Goal: Task Accomplishment & Management: Complete application form

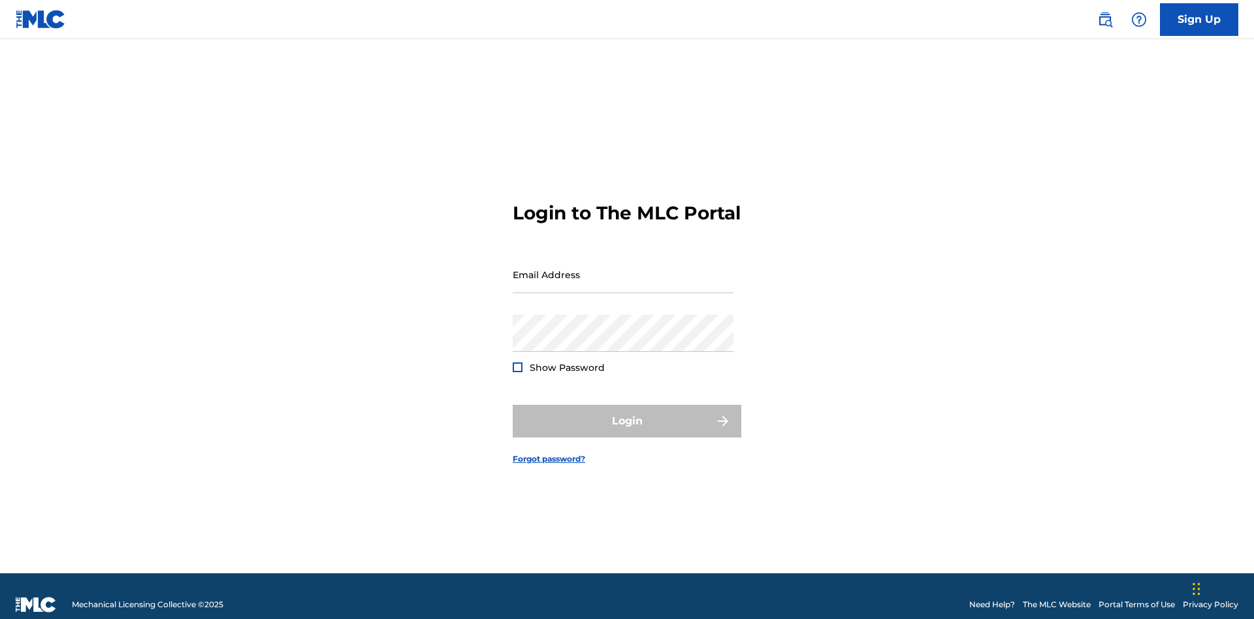
scroll to position [17, 0]
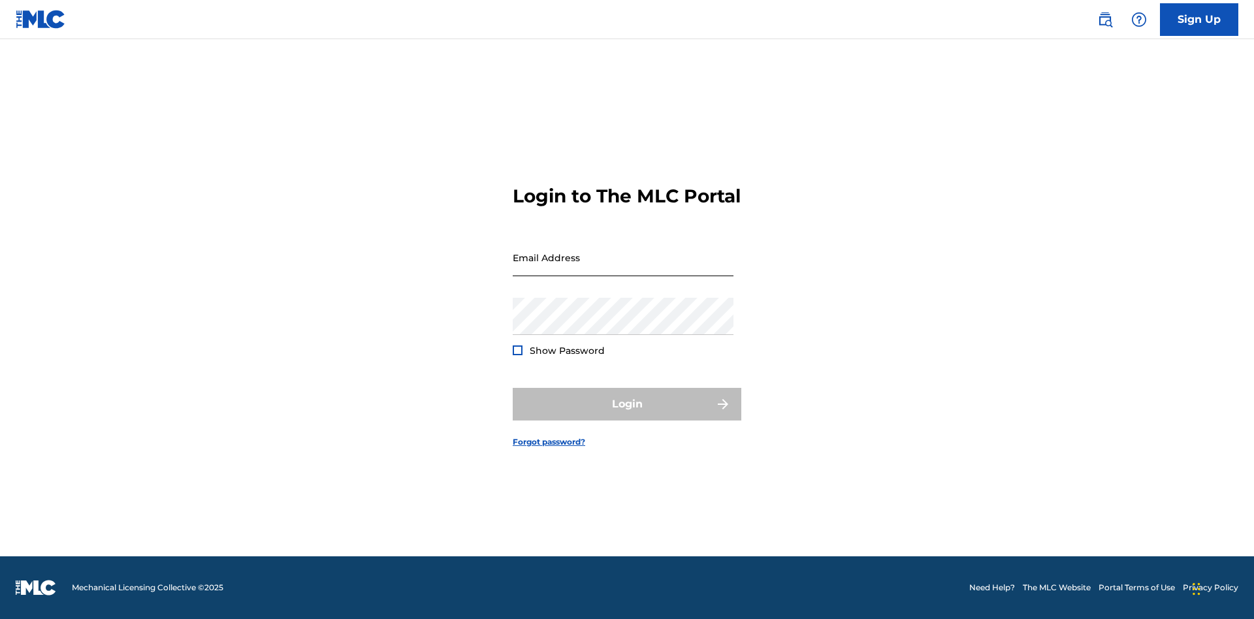
click at [623, 269] on input "Email Address" at bounding box center [623, 257] width 221 height 37
type input "[EMAIL_ADDRESS][DOMAIN_NAME]"
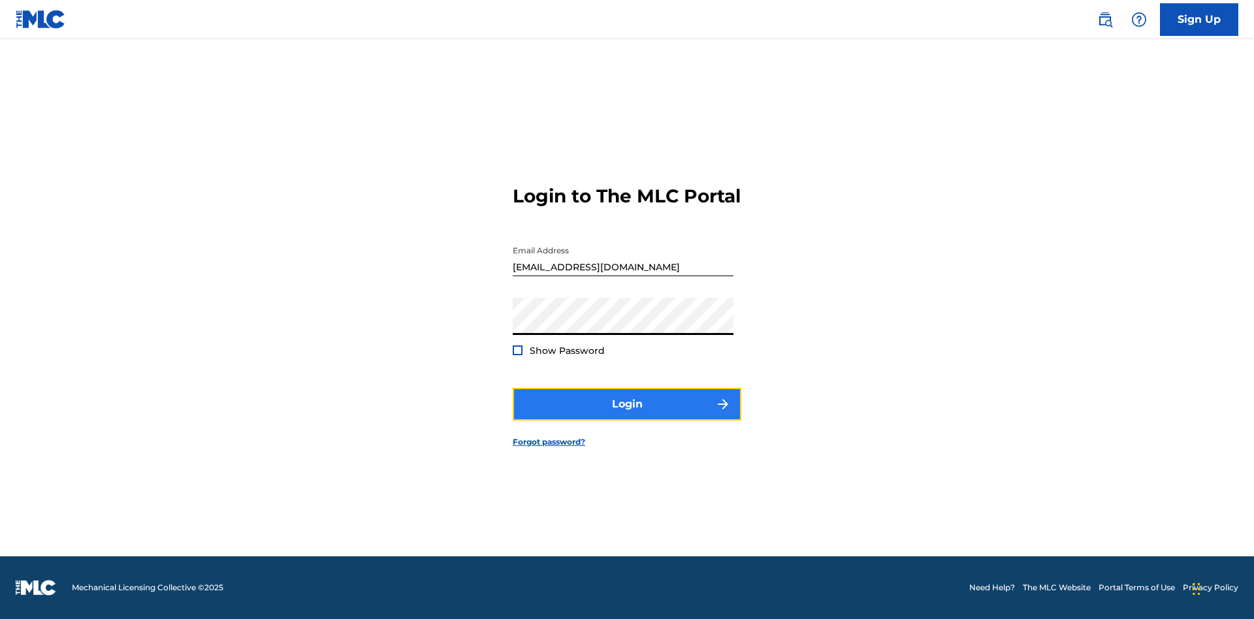
click at [627, 416] on button "Login" at bounding box center [627, 404] width 229 height 33
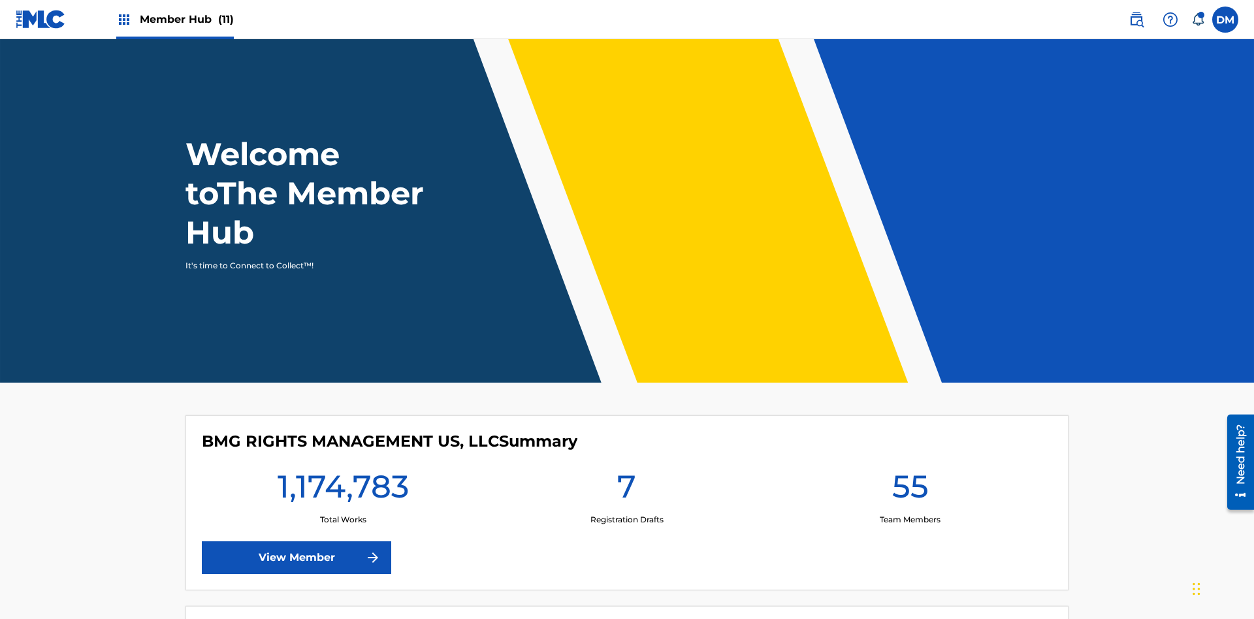
click at [174, 19] on span "Member Hub (11)" at bounding box center [187, 19] width 94 height 15
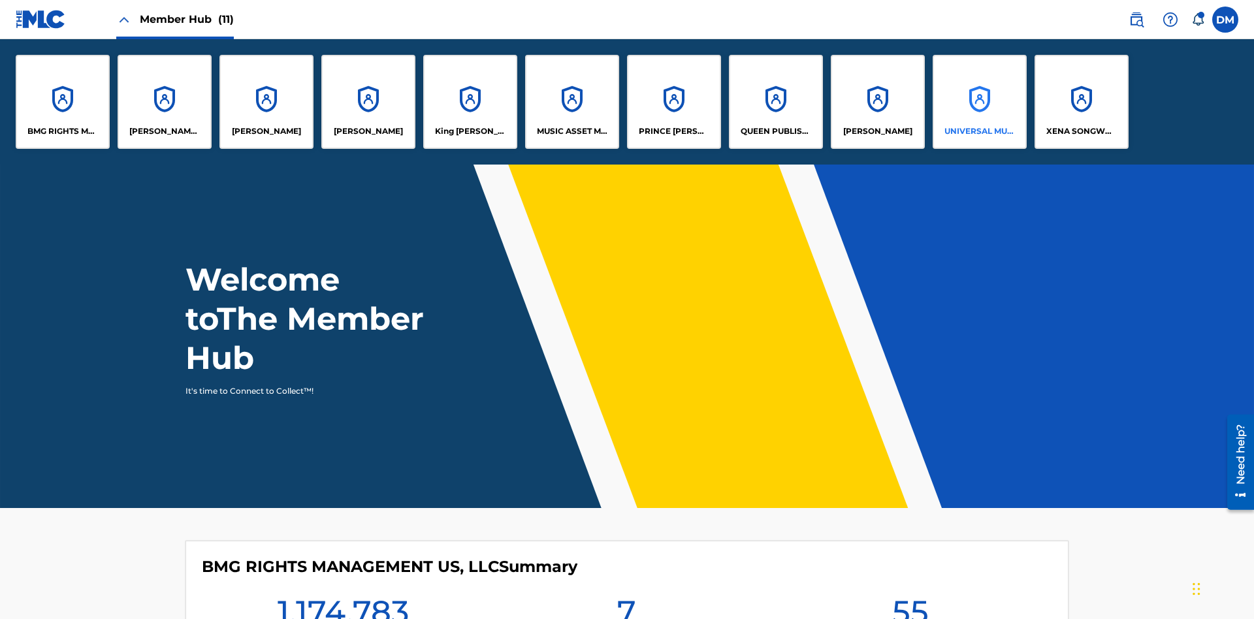
click at [979, 131] on p "UNIVERSAL MUSIC PUB GROUP" at bounding box center [980, 131] width 71 height 12
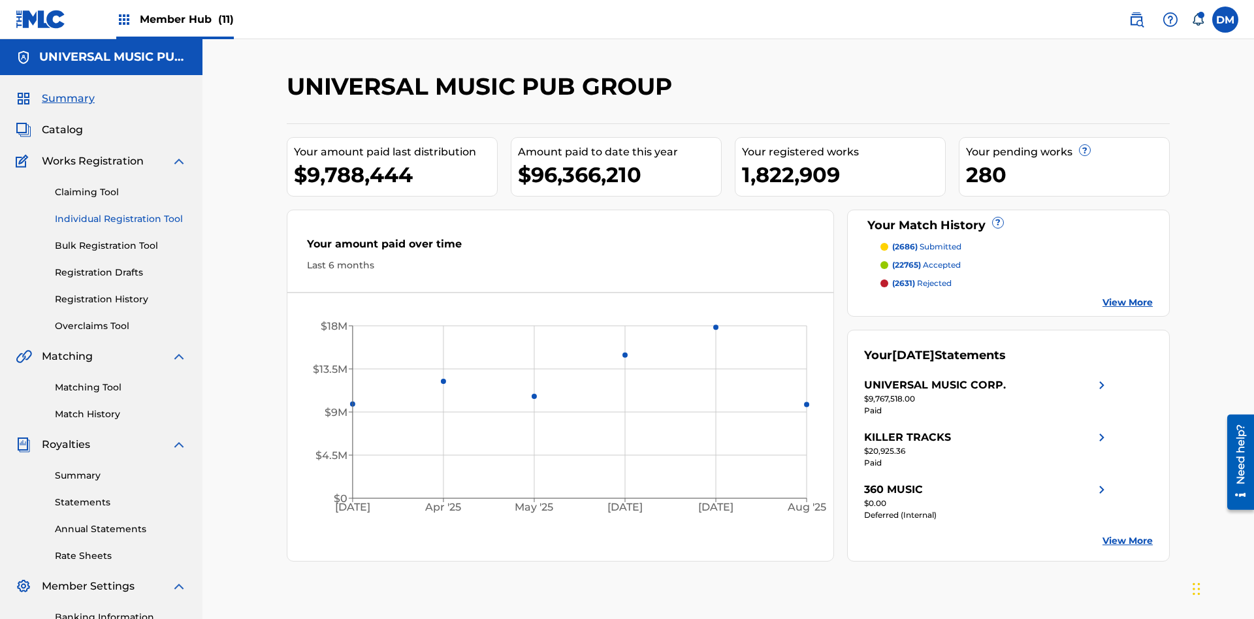
click at [121, 212] on link "Individual Registration Tool" at bounding box center [121, 219] width 132 height 14
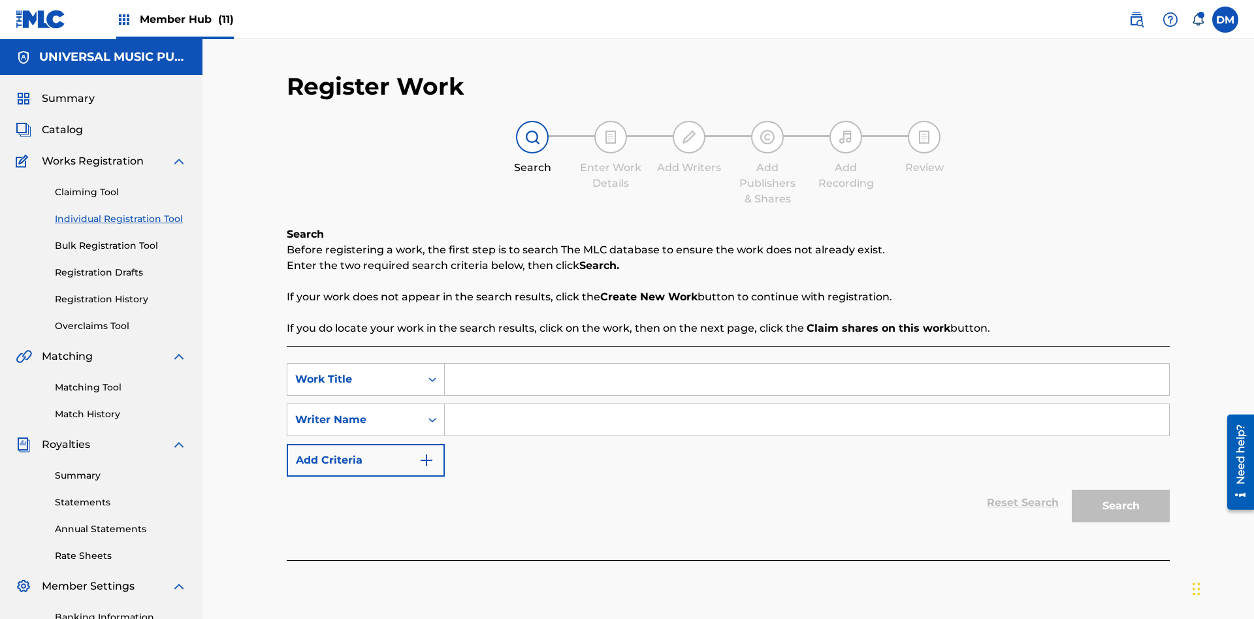
click at [807, 364] on input "Search Form" at bounding box center [807, 379] width 725 height 31
type input "Save At Writer-Add Roles Page After Adding Roles"
click at [807, 404] on input "Search Form" at bounding box center [807, 419] width 725 height 31
type input "QWERTYUIOP"
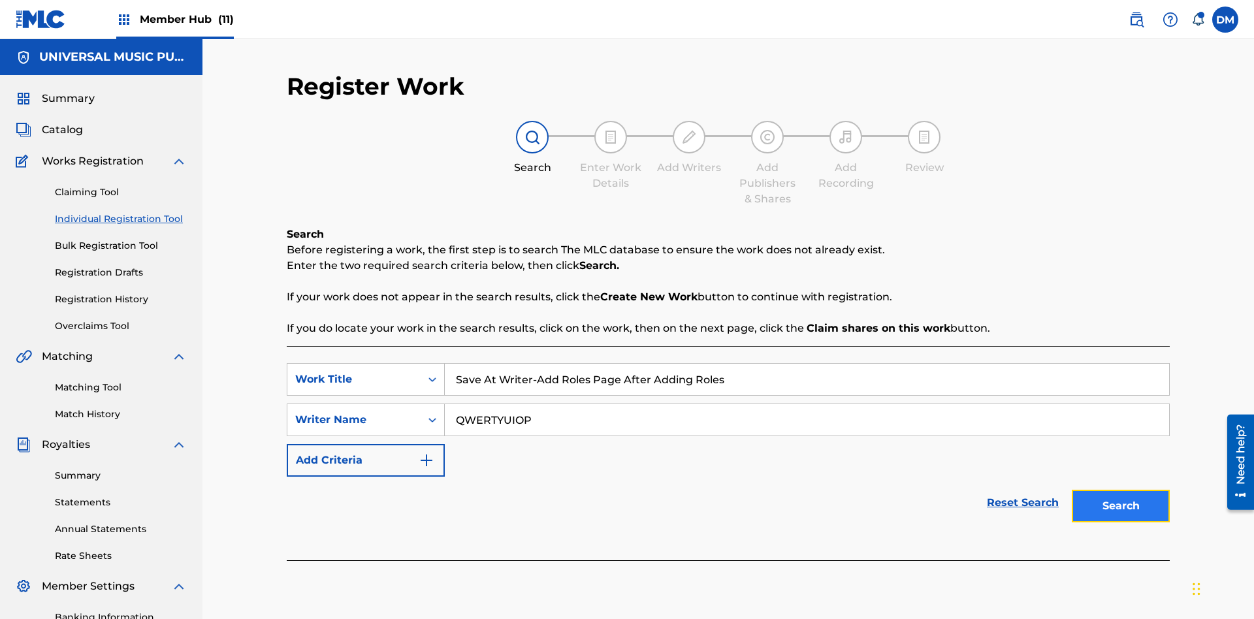
click at [1121, 490] on button "Search" at bounding box center [1121, 506] width 98 height 33
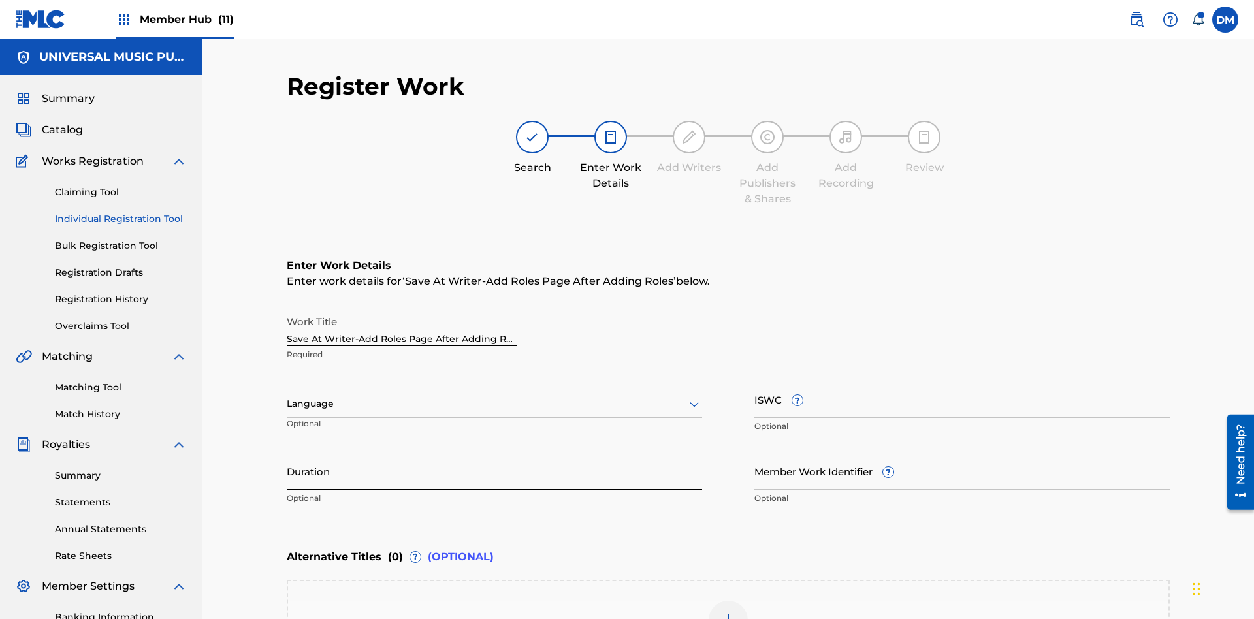
click at [495, 453] on input "Duration" at bounding box center [495, 471] width 416 height 37
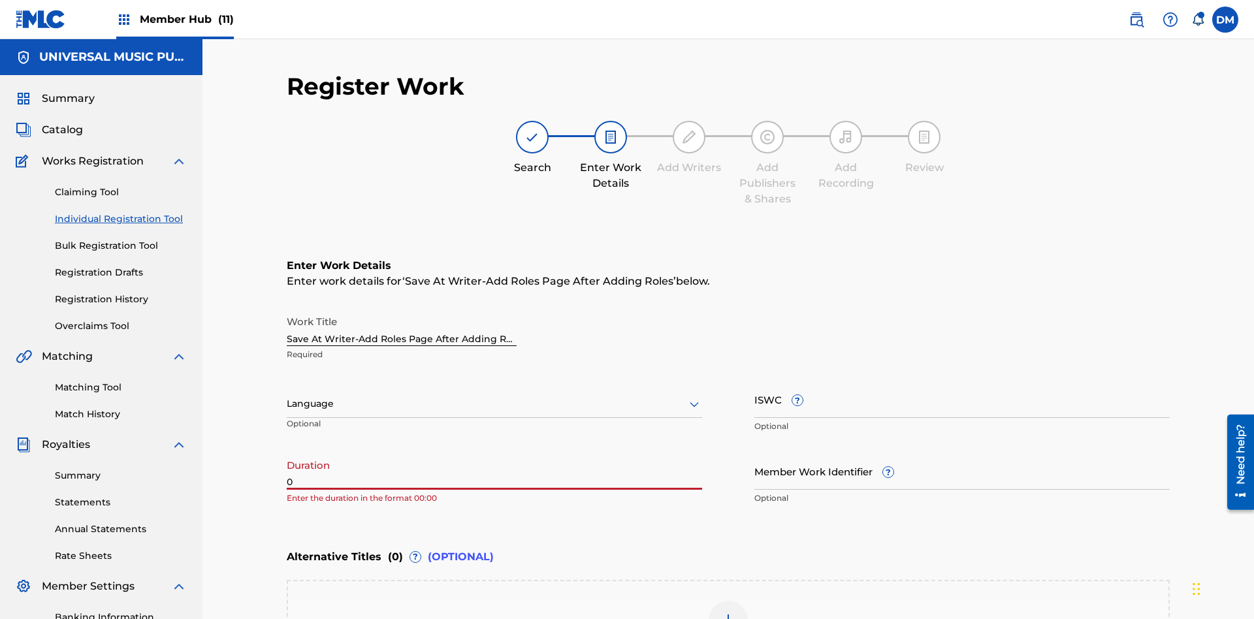
click at [495, 453] on input "0" at bounding box center [495, 471] width 416 height 37
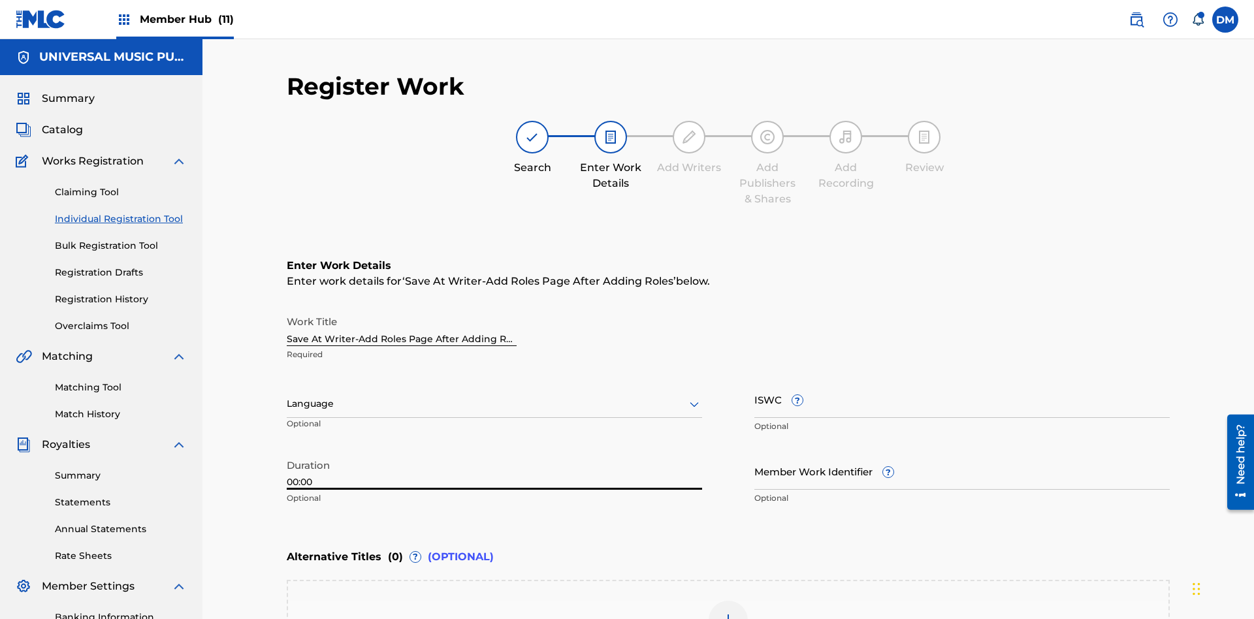
type input "00:00"
click at [695, 397] on icon at bounding box center [695, 405] width 16 height 16
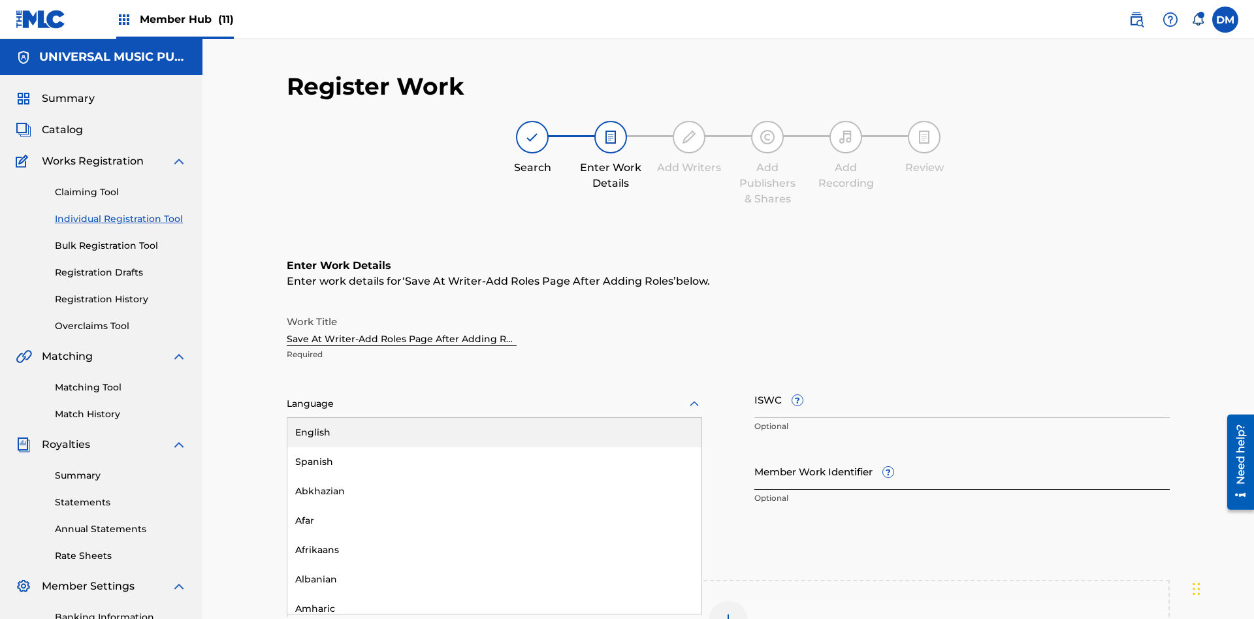
click at [495, 506] on div "Afar" at bounding box center [494, 520] width 414 height 29
click at [962, 453] on input "Member Work Identifier ?" at bounding box center [963, 471] width 416 height 37
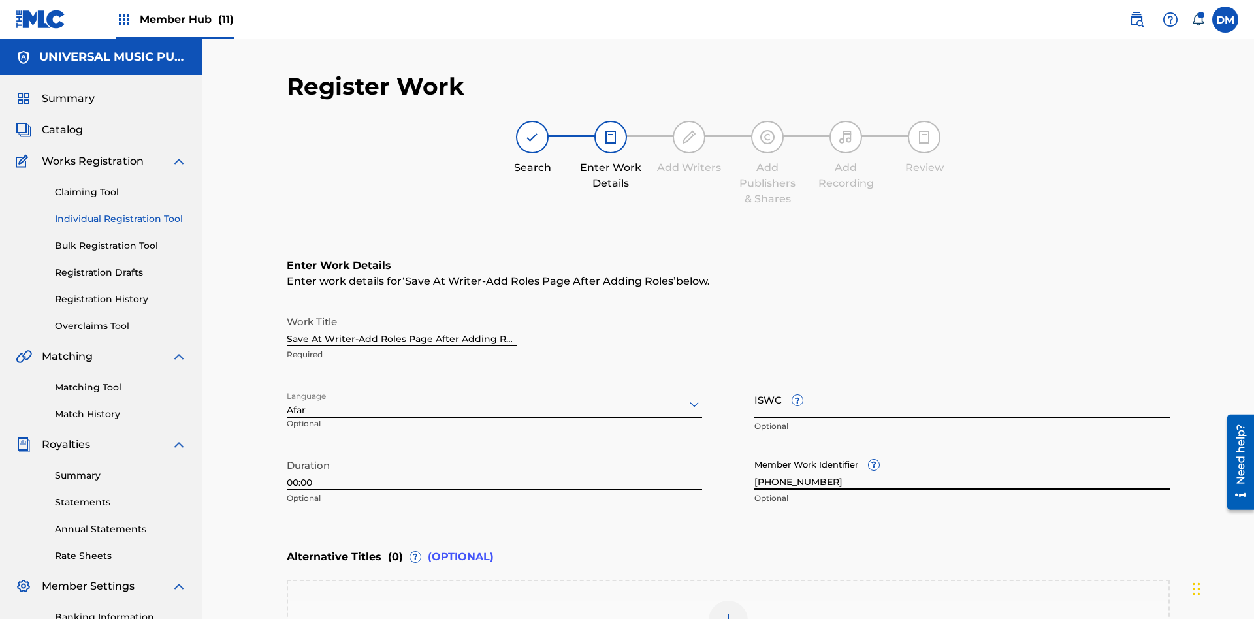
type input "[PHONE_NUMBER]"
click at [962, 381] on input "ISWC ?" at bounding box center [963, 399] width 416 height 37
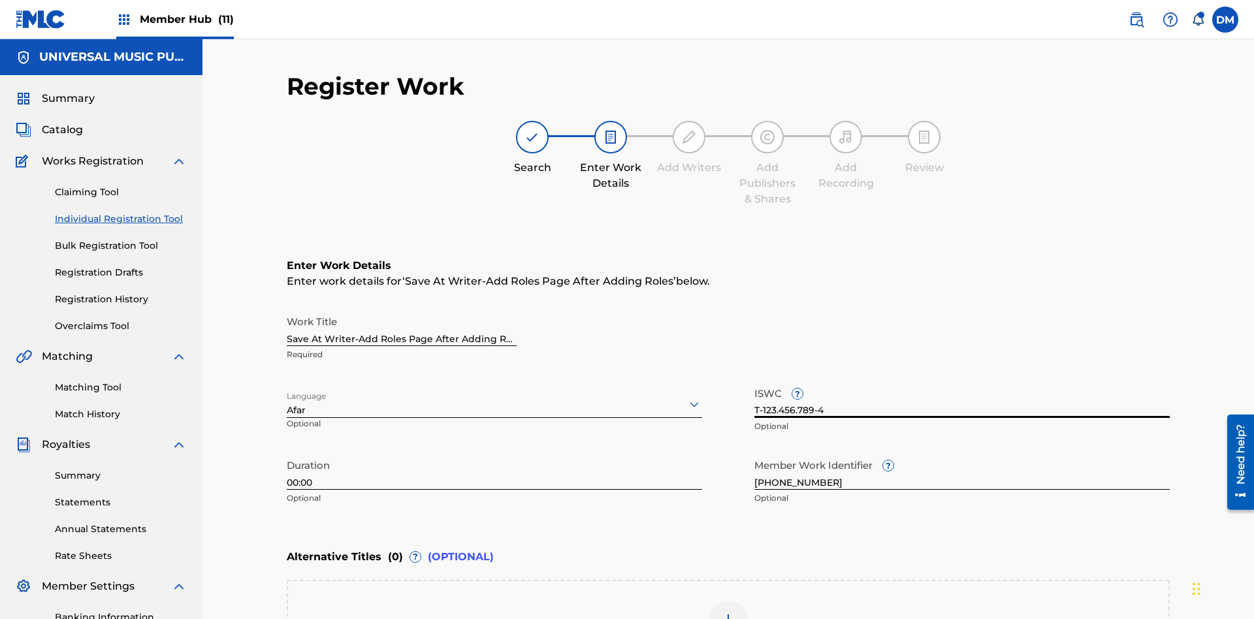
type input "T-123.456.789-4"
click at [728, 613] on img at bounding box center [729, 621] width 16 height 16
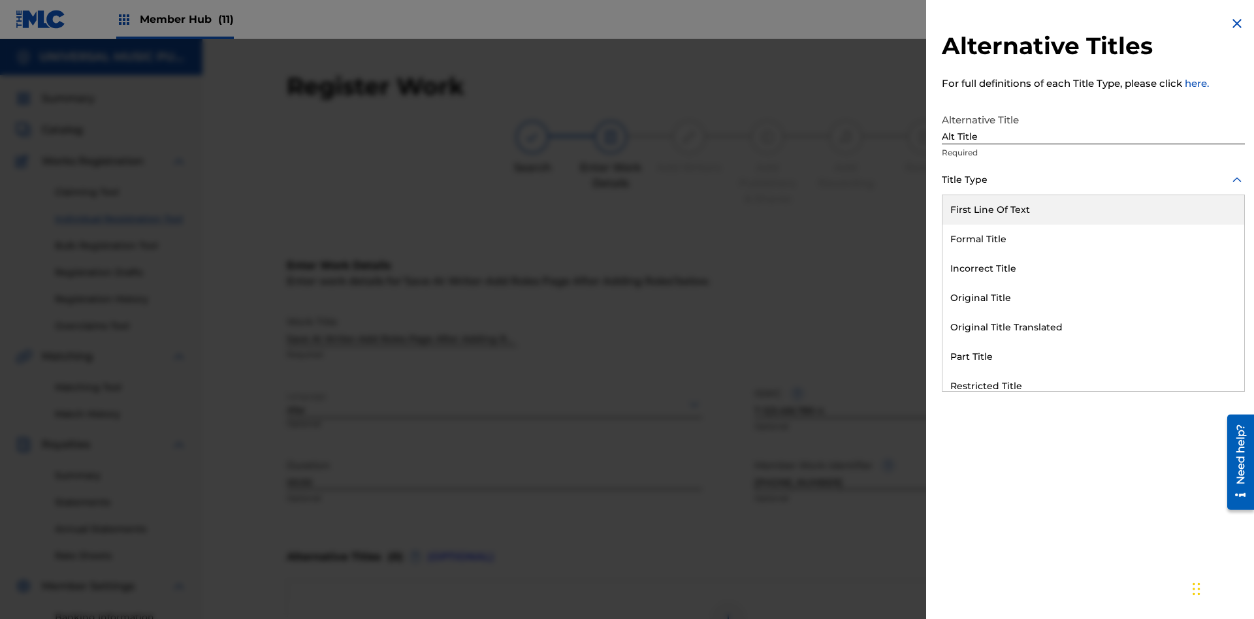
click at [1094, 298] on div "Original Title" at bounding box center [1094, 298] width 302 height 29
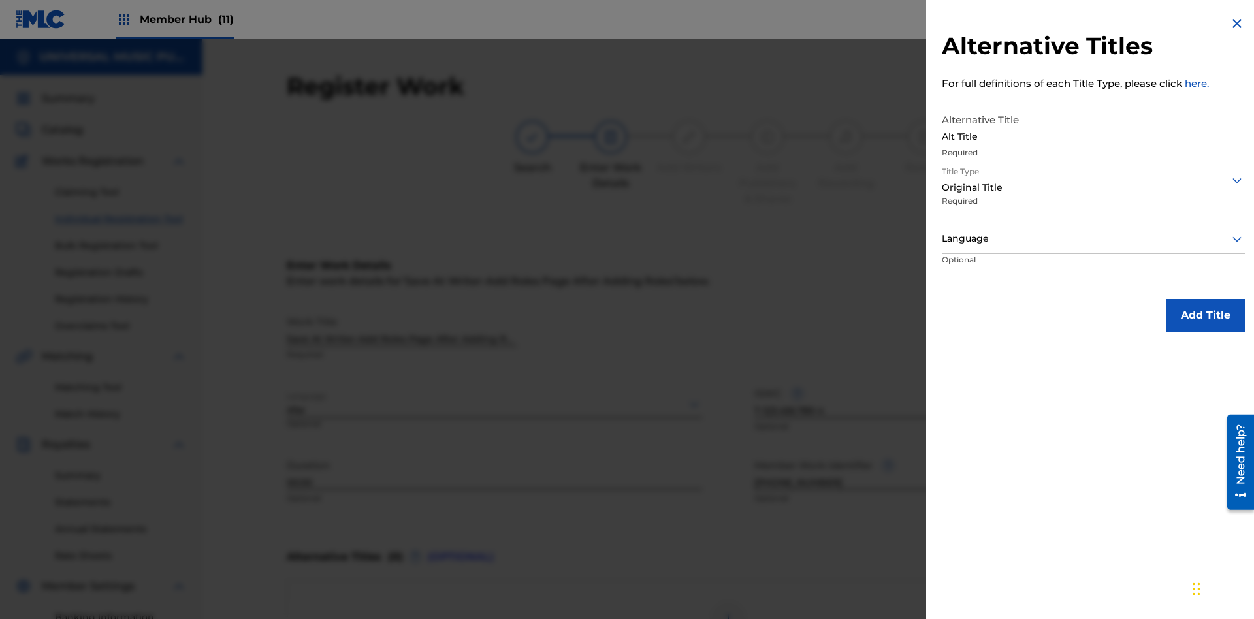
click at [1094, 238] on div at bounding box center [1093, 239] width 303 height 16
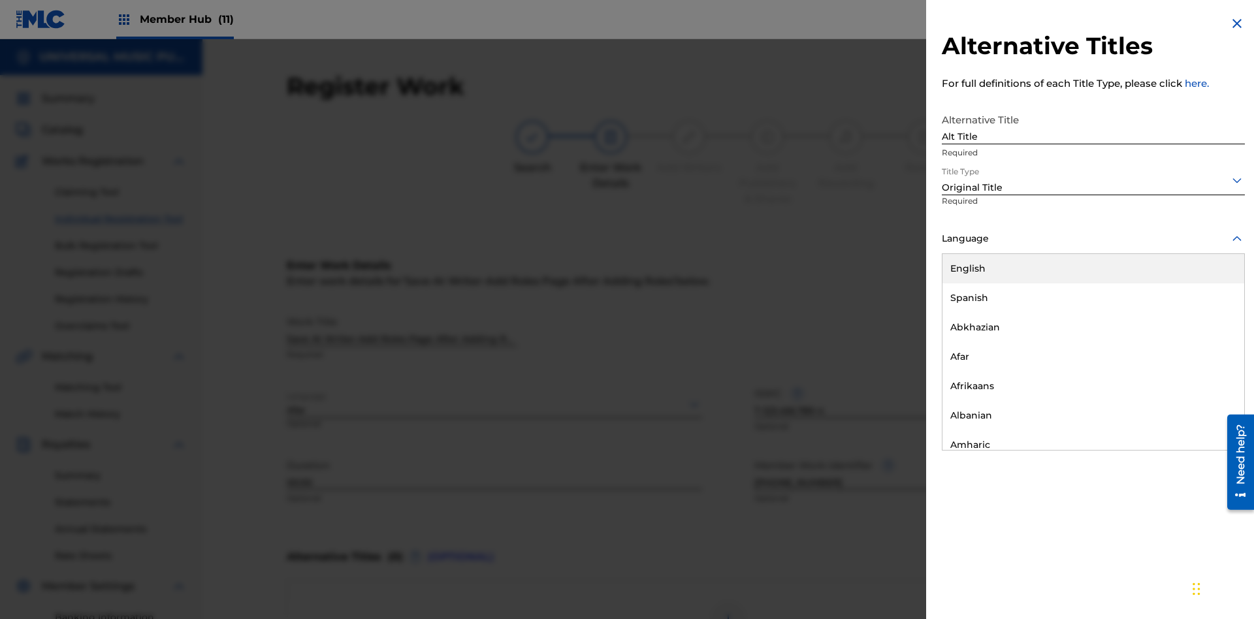
click at [1206, 315] on button "Add Title" at bounding box center [1206, 315] width 78 height 33
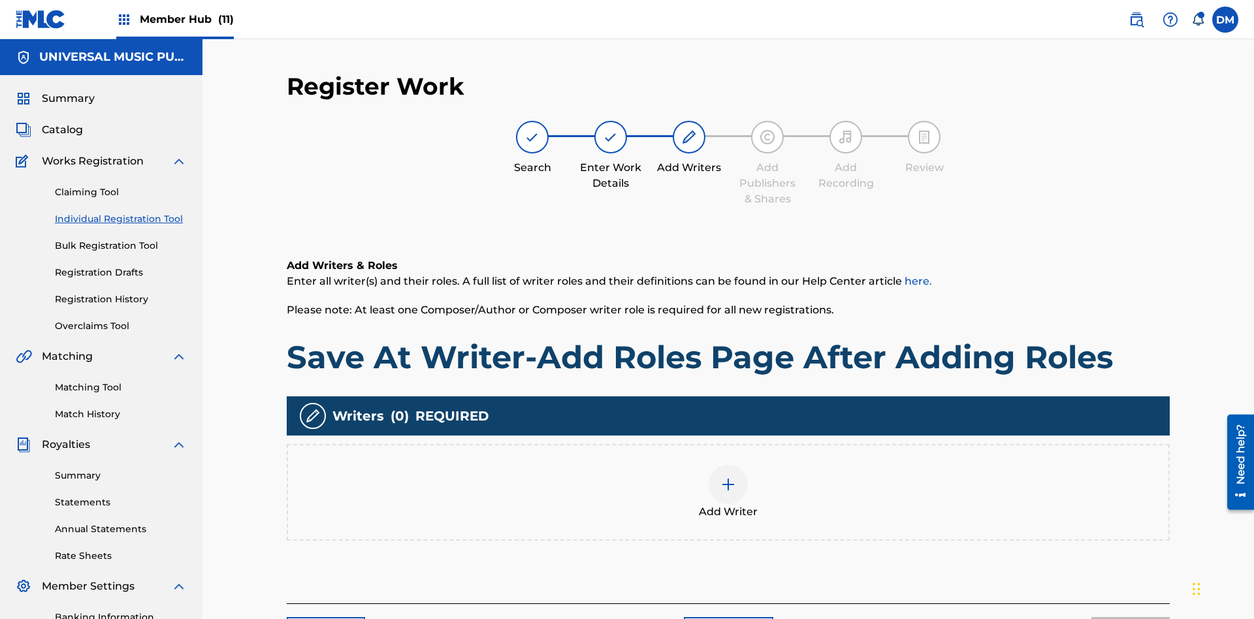
click at [728, 477] on img at bounding box center [729, 485] width 16 height 16
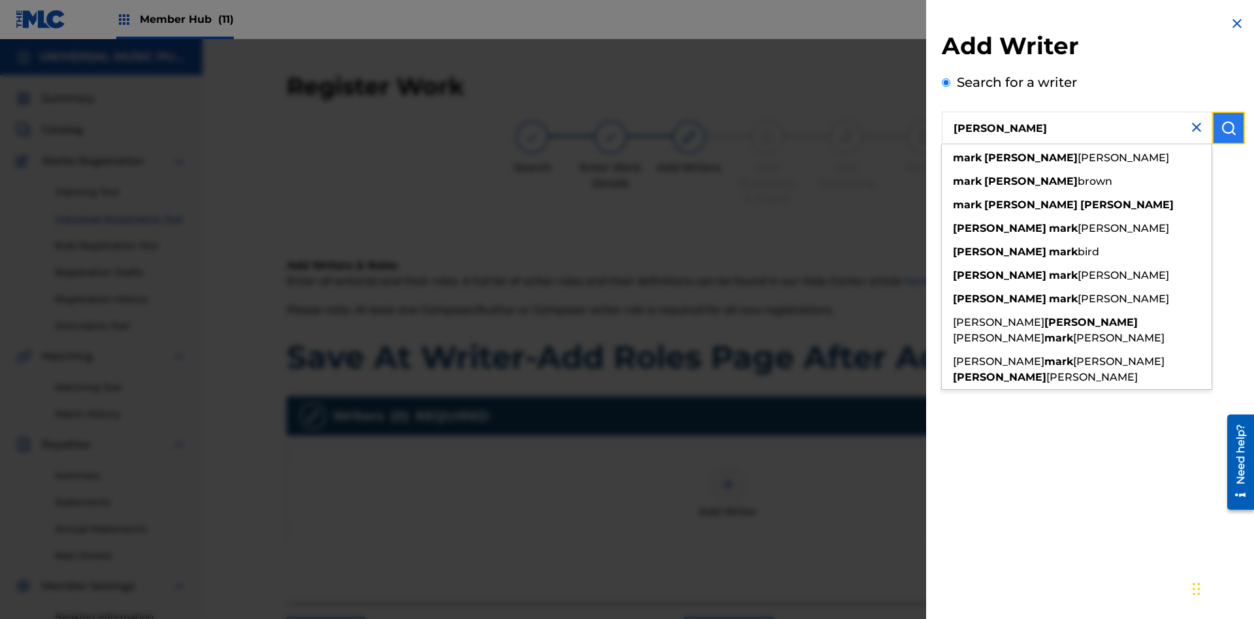
click at [1229, 128] on img "submit" at bounding box center [1229, 128] width 16 height 16
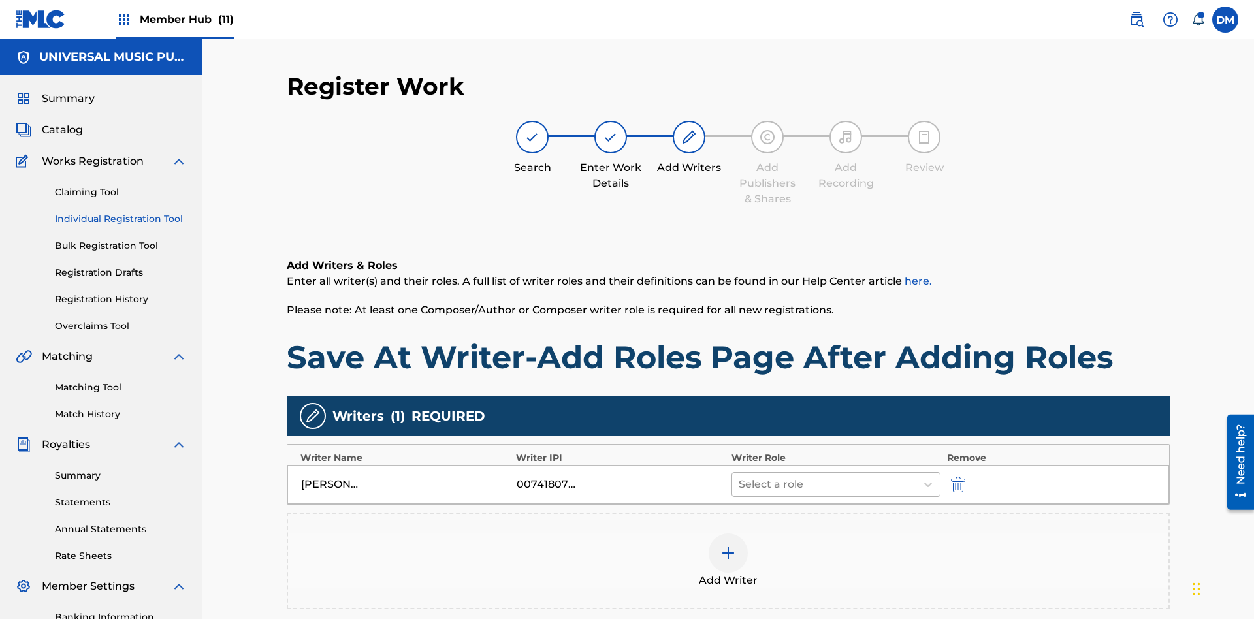
click at [741, 477] on input "text" at bounding box center [740, 485] width 3 height 16
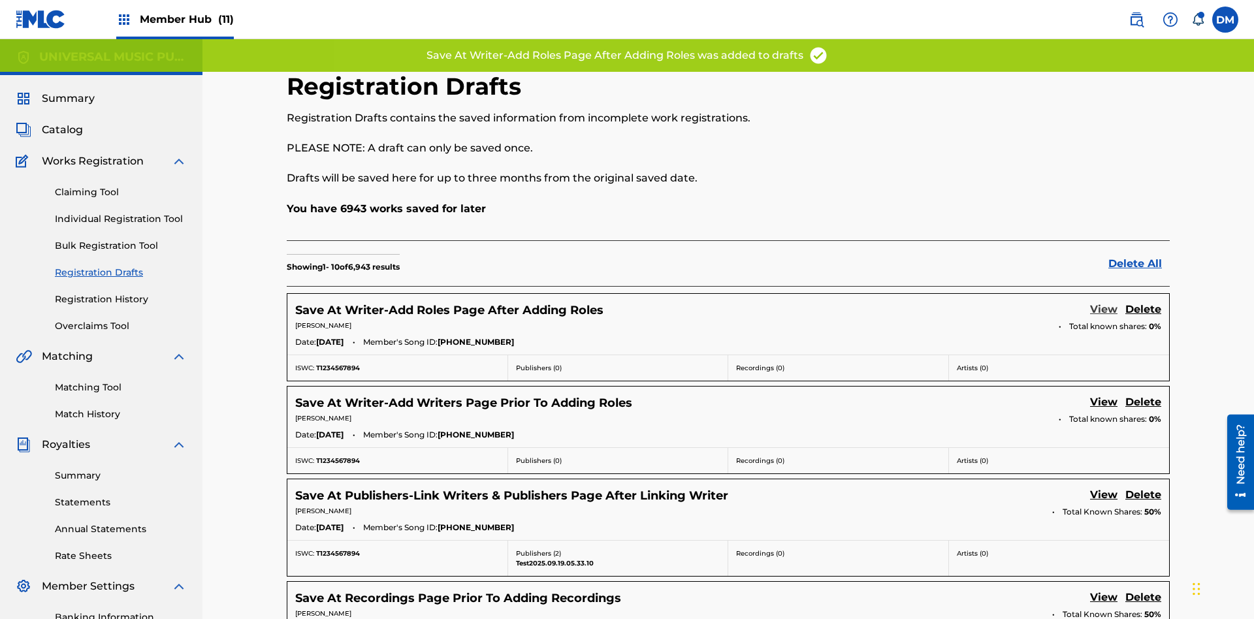
click at [1104, 302] on link "View" at bounding box center [1103, 311] width 27 height 18
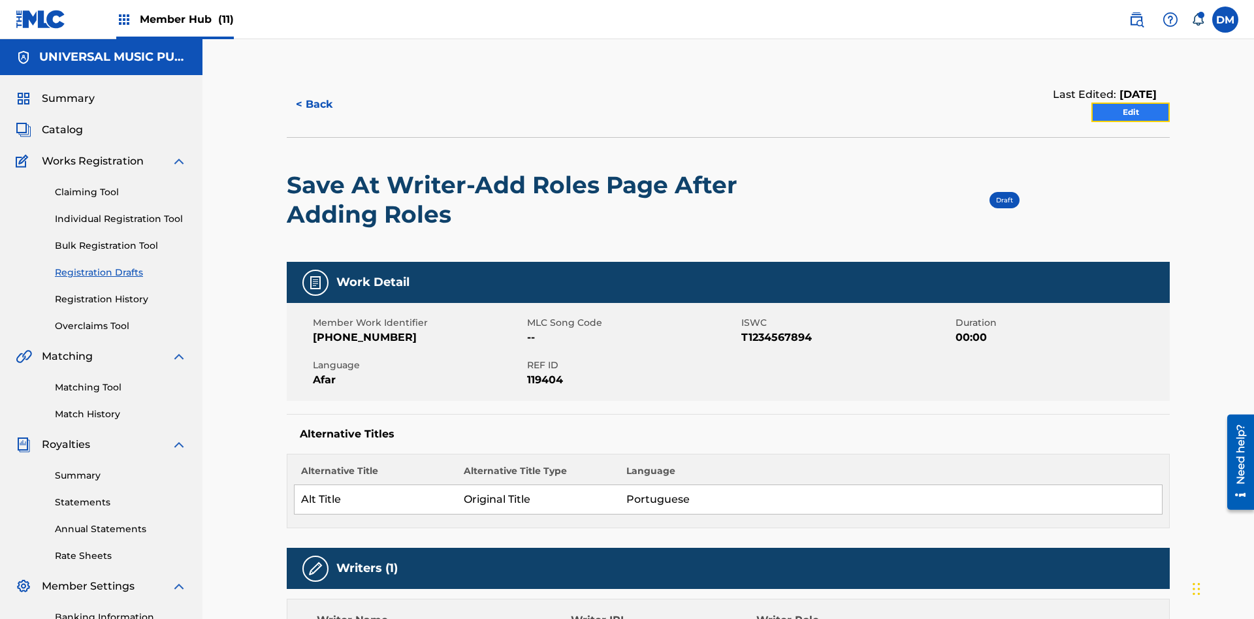
click at [1131, 103] on link "Edit" at bounding box center [1131, 113] width 78 height 20
